Goal: Transaction & Acquisition: Purchase product/service

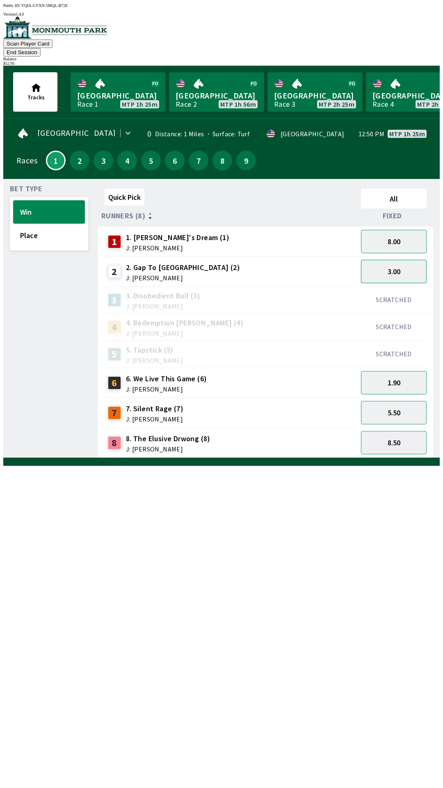
click at [392, 260] on button "3.00" at bounding box center [394, 271] width 66 height 23
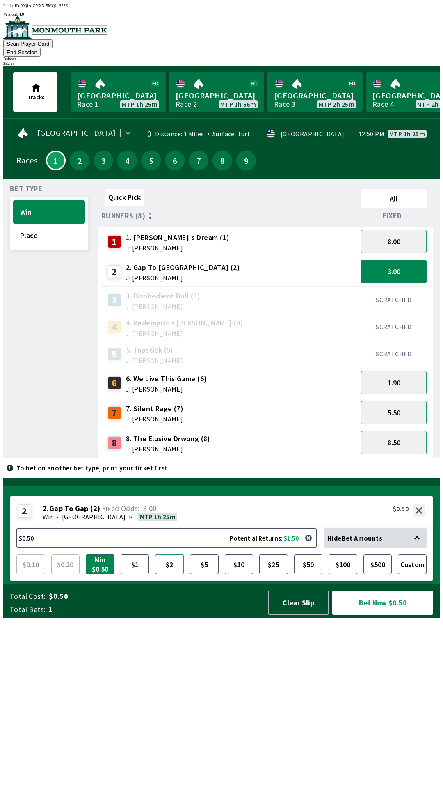
click at [167, 574] on button "$2" at bounding box center [169, 564] width 29 height 20
click at [376, 615] on button "Bet Now $2.00" at bounding box center [382, 603] width 101 height 24
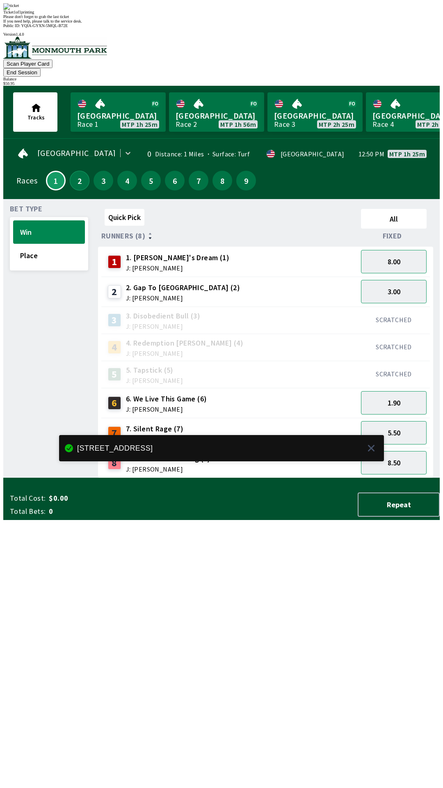
click at [77, 171] on button "2" at bounding box center [80, 181] width 20 height 20
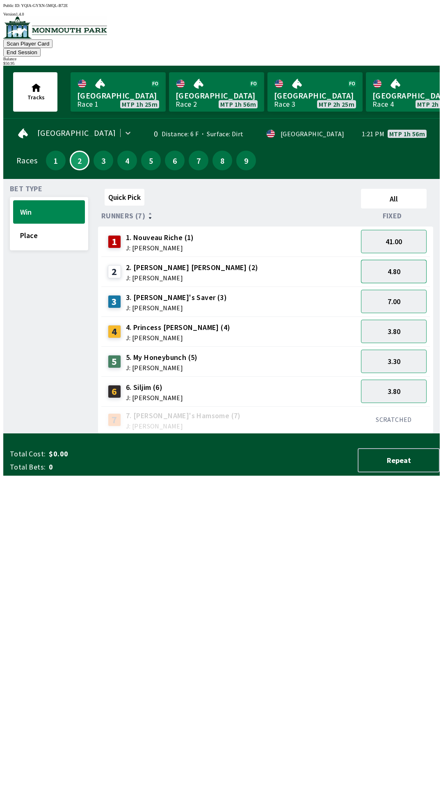
click at [396, 260] on button "4.80" at bounding box center [394, 271] width 66 height 23
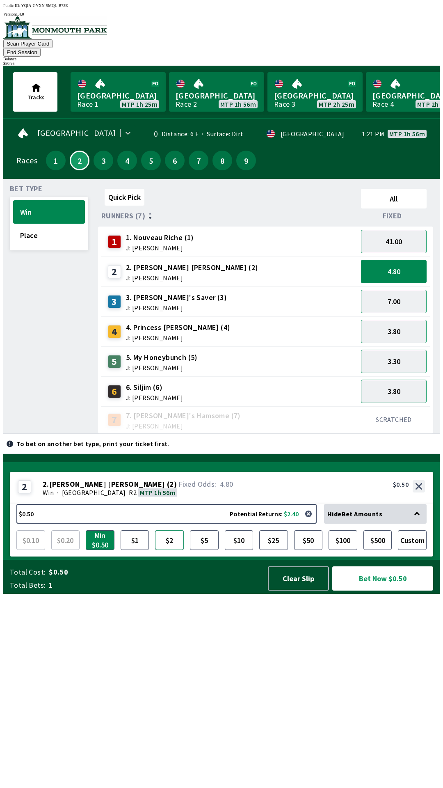
click at [175, 550] on button "$2" at bounding box center [169, 540] width 29 height 20
click at [375, 591] on button "Bet Now $2.00" at bounding box center [382, 578] width 101 height 24
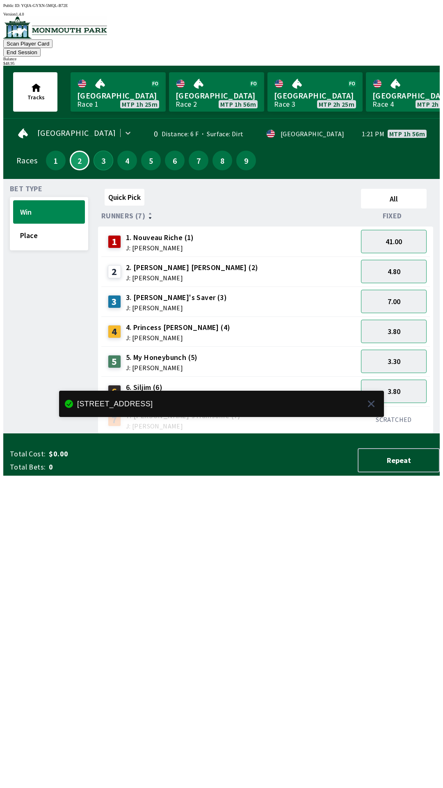
click at [94, 152] on button "3" at bounding box center [104, 161] width 20 height 20
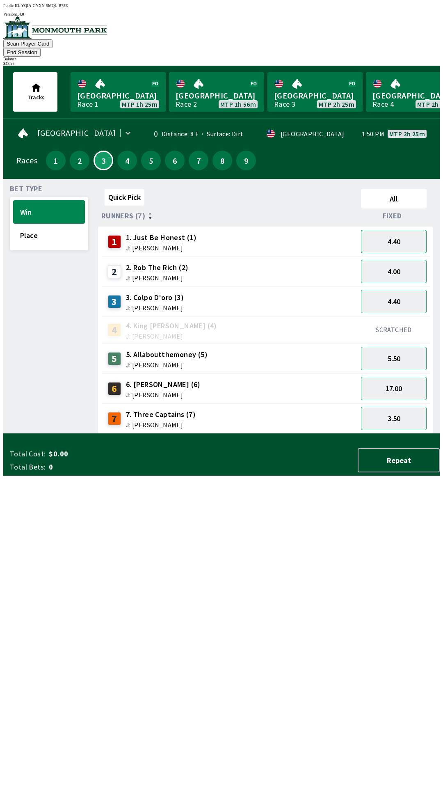
click at [397, 230] on button "4.40" at bounding box center [394, 241] width 66 height 23
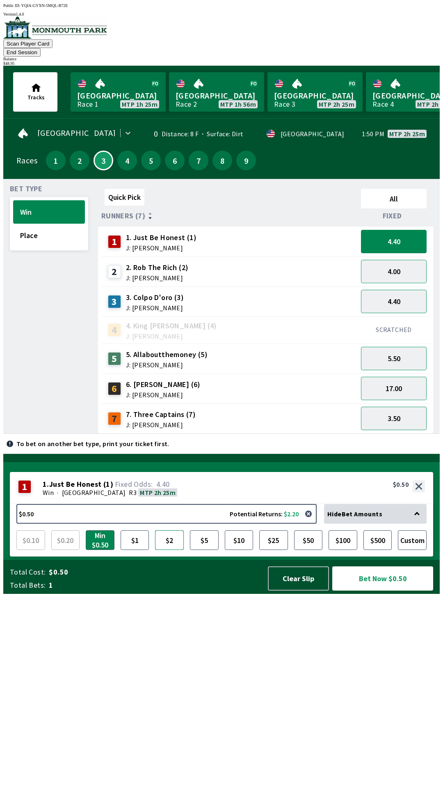
click at [168, 550] on button "$2" at bounding box center [169, 540] width 29 height 20
click at [381, 591] on button "Bet Now $2.00" at bounding box center [382, 578] width 101 height 24
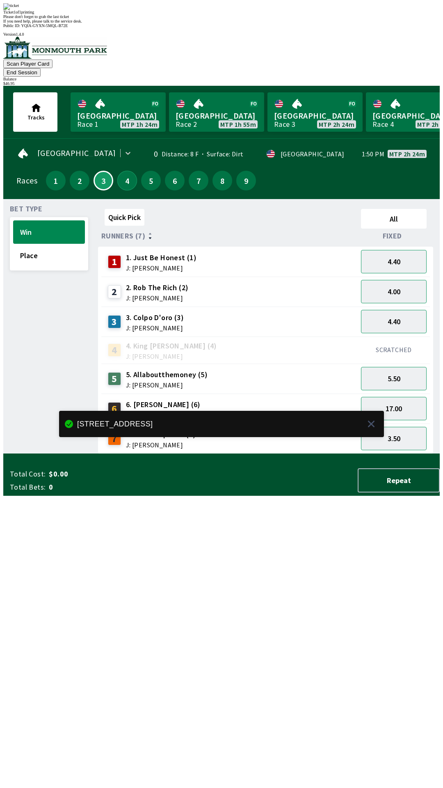
click at [126, 171] on button "4" at bounding box center [127, 181] width 20 height 20
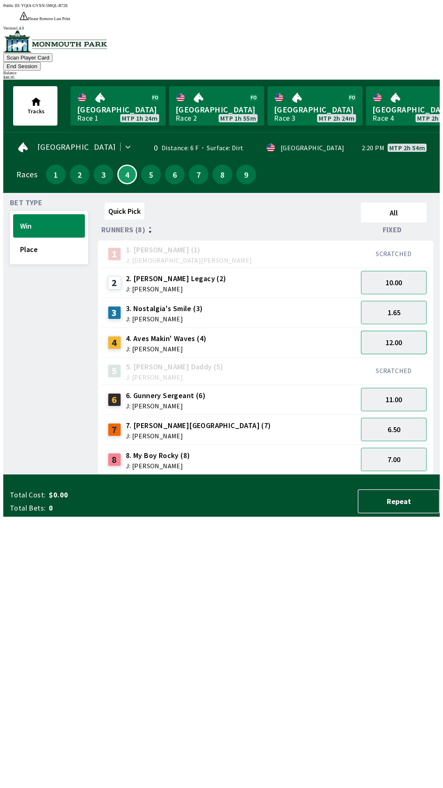
click at [389, 331] on button "12.00" at bounding box center [394, 342] width 66 height 23
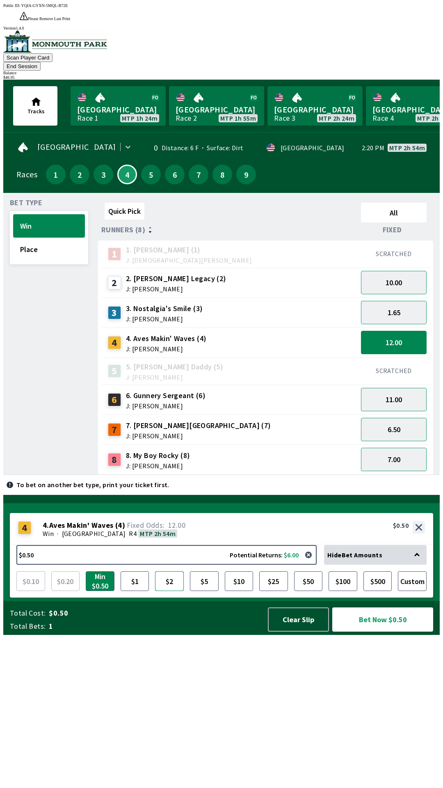
click at [165, 591] on button "$2" at bounding box center [169, 581] width 29 height 20
click at [380, 632] on button "Bet Now $2.00" at bounding box center [382, 619] width 101 height 24
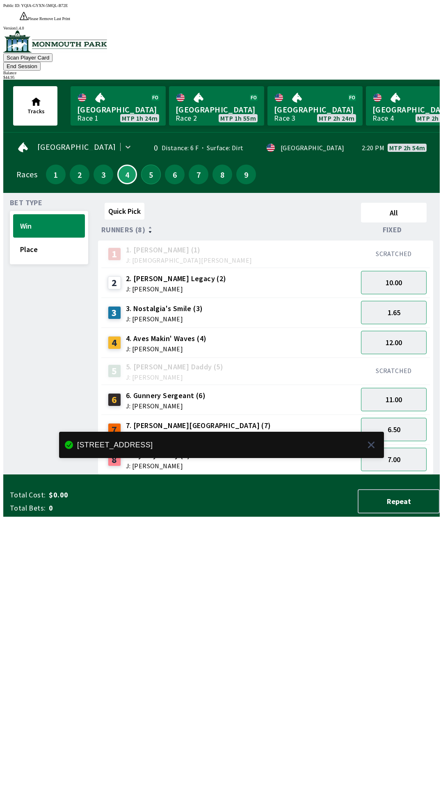
click at [148, 165] on button "5" at bounding box center [151, 175] width 20 height 20
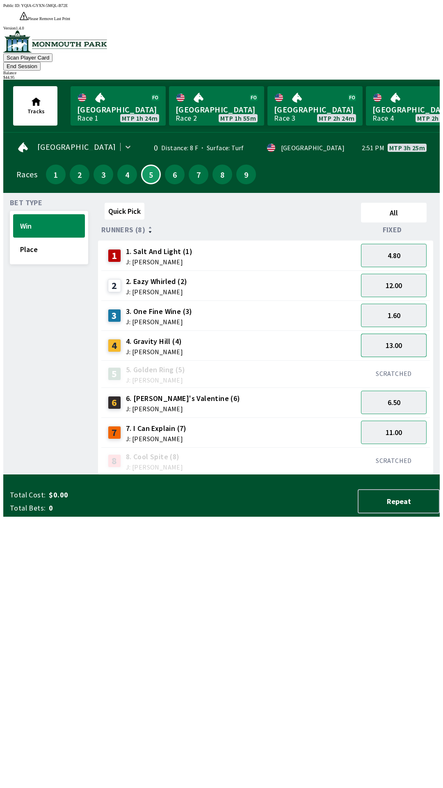
click at [401, 334] on button "13.00" at bounding box center [394, 345] width 66 height 23
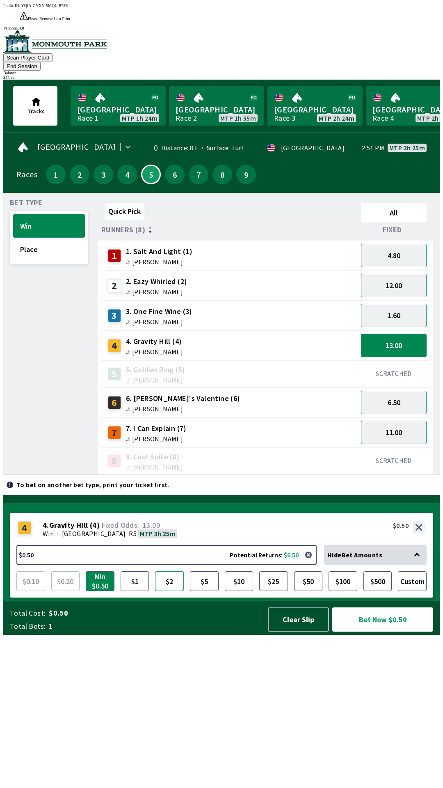
click at [174, 591] on button "$2" at bounding box center [169, 581] width 29 height 20
click at [382, 632] on button "Bet Now $2.00" at bounding box center [382, 619] width 101 height 24
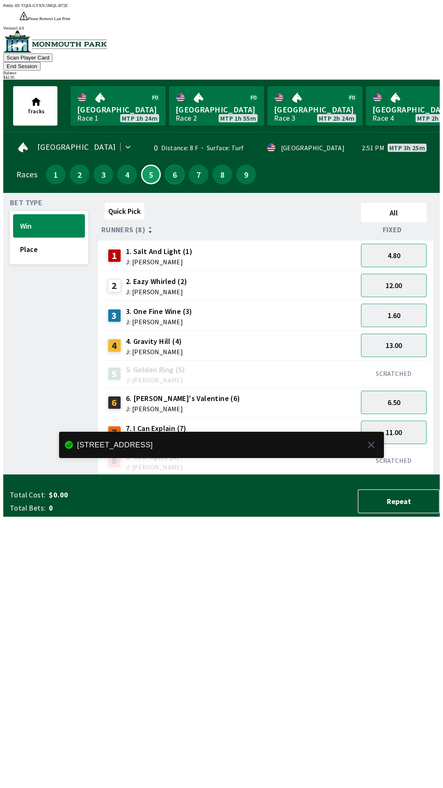
click at [167, 165] on button "6" at bounding box center [175, 175] width 20 height 20
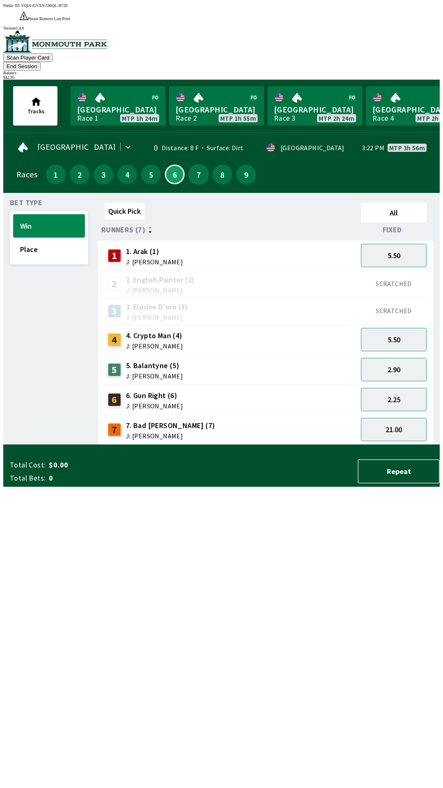
click at [191, 165] on button "7" at bounding box center [199, 175] width 20 height 20
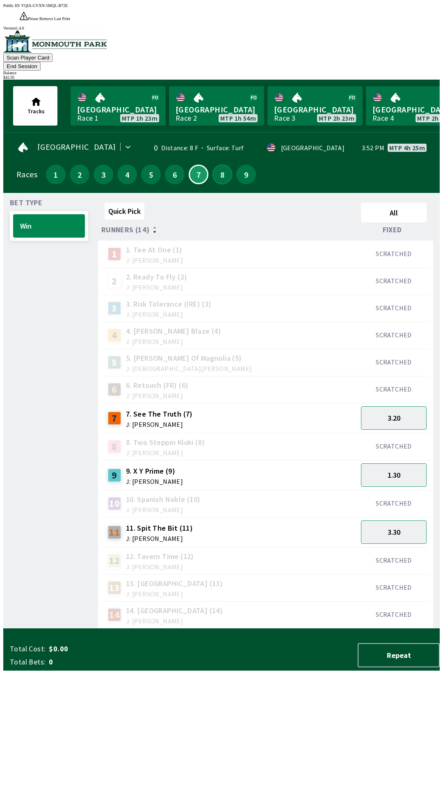
click at [219, 165] on button "8" at bounding box center [223, 175] width 20 height 20
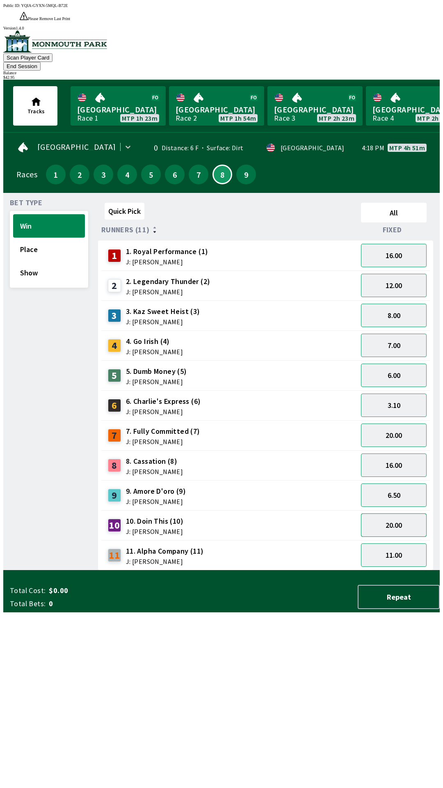
click at [397, 513] on button "20.00" at bounding box center [394, 524] width 66 height 23
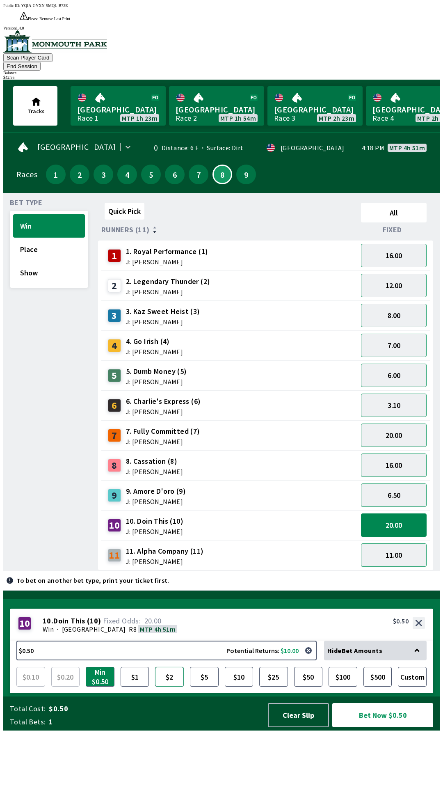
click at [172, 687] on button "$2" at bounding box center [169, 677] width 29 height 20
click at [378, 727] on button "Bet Now $2.00" at bounding box center [382, 715] width 101 height 24
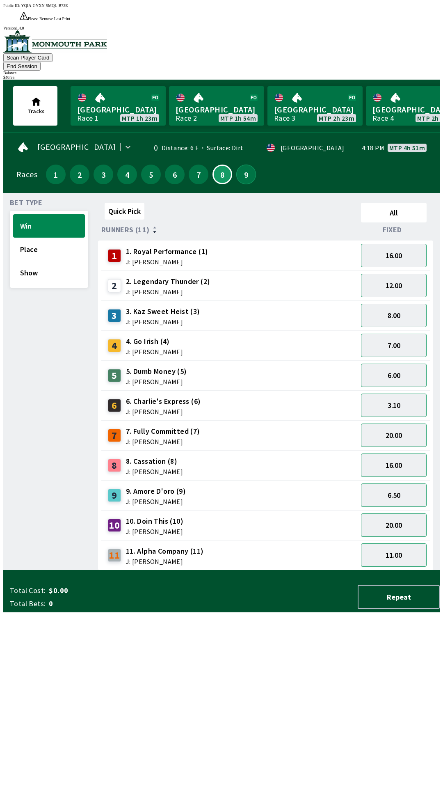
click at [242, 165] on button "9" at bounding box center [246, 175] width 20 height 20
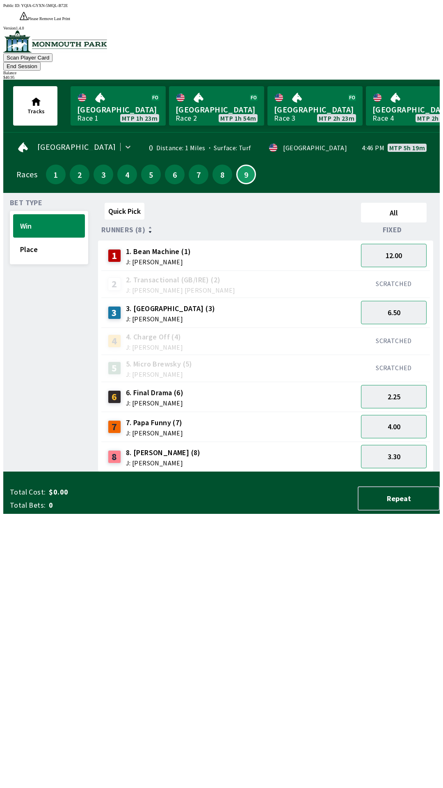
click at [41, 62] on button "End Session" at bounding box center [21, 66] width 37 height 9
